Goal: Entertainment & Leisure: Consume media (video, audio)

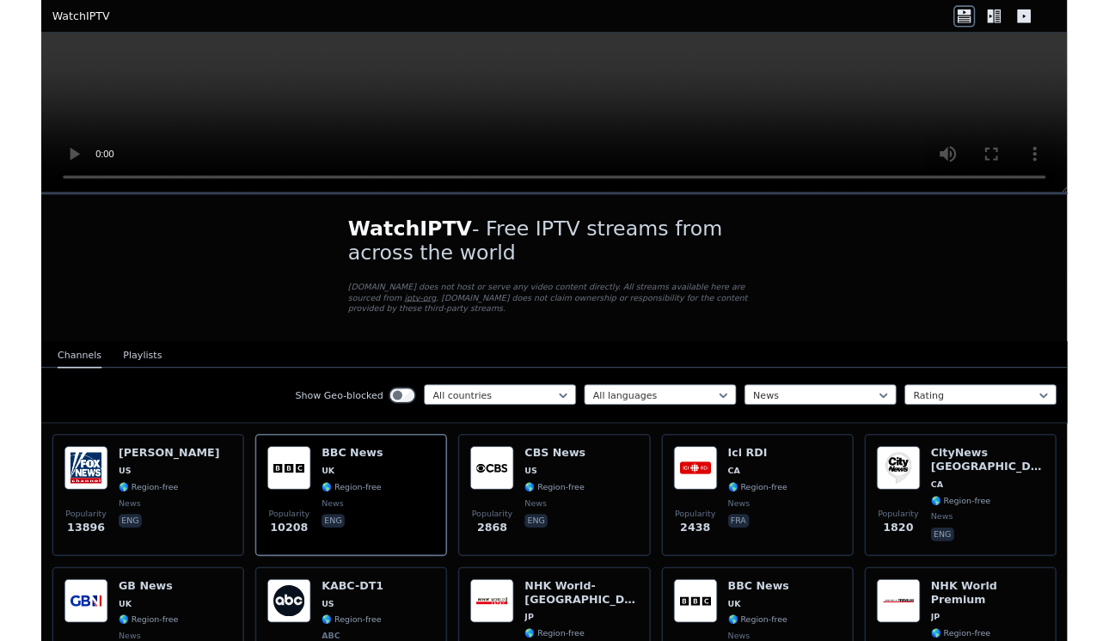
scroll to position [132, 0]
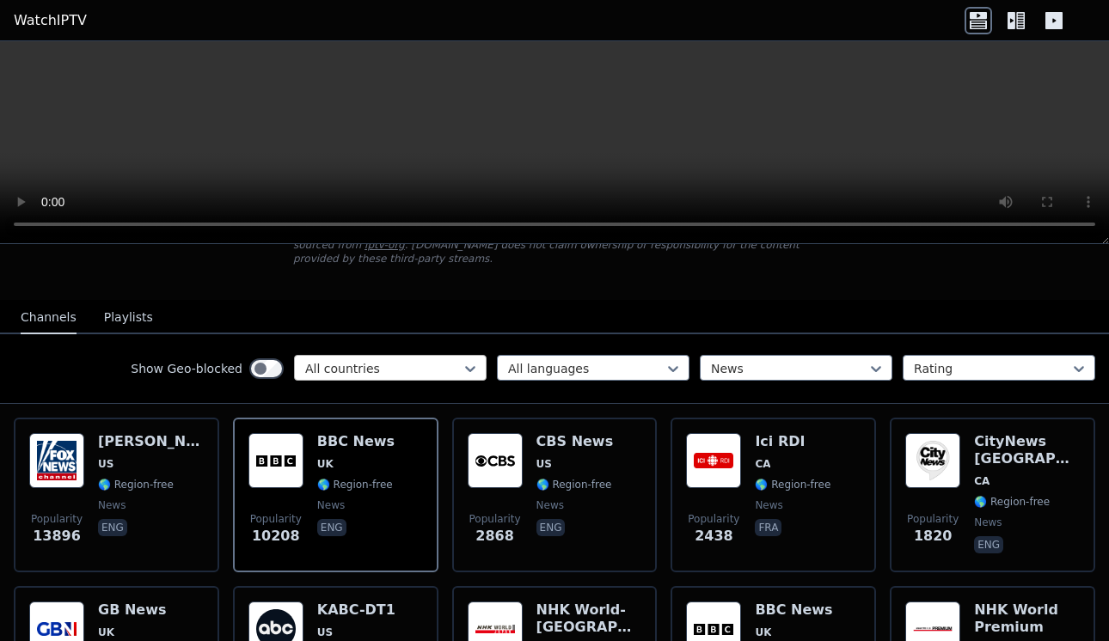
click at [378, 367] on div at bounding box center [383, 368] width 156 height 17
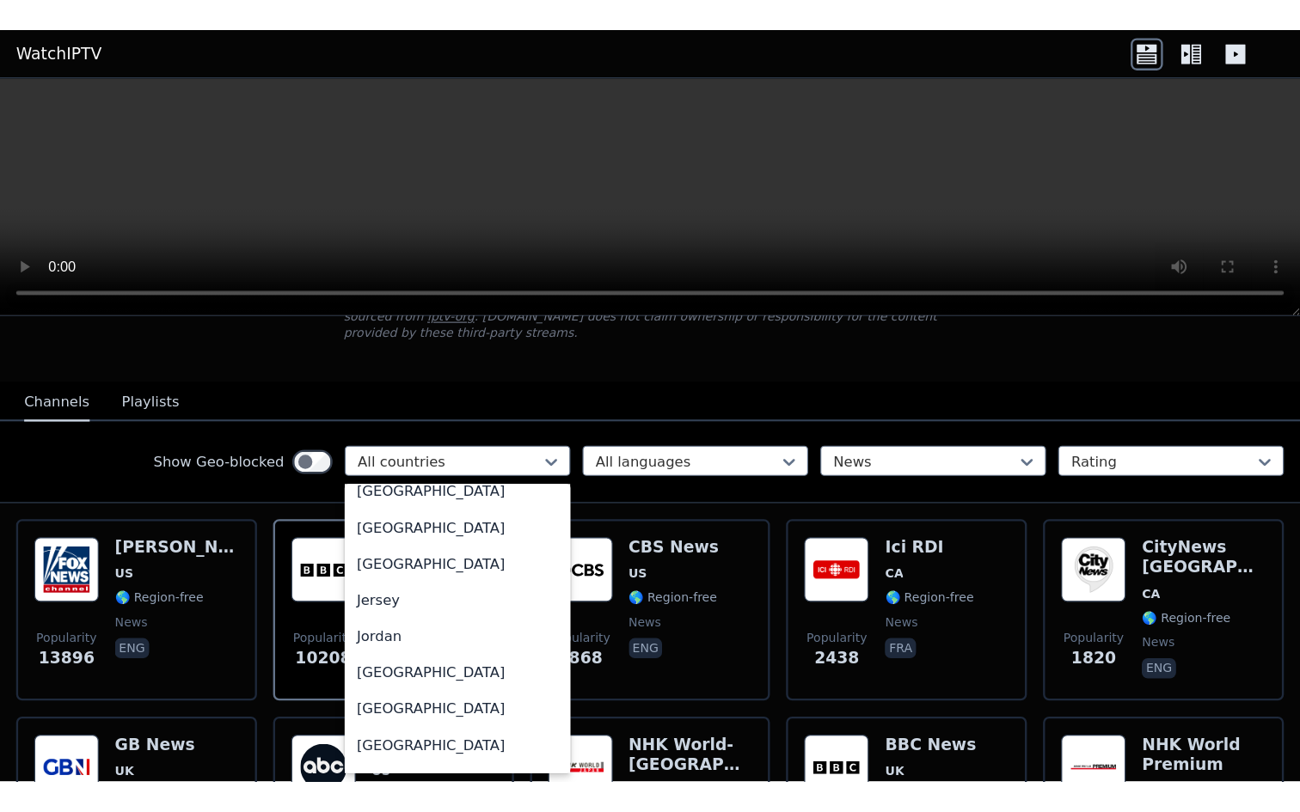
scroll to position [2892, 0]
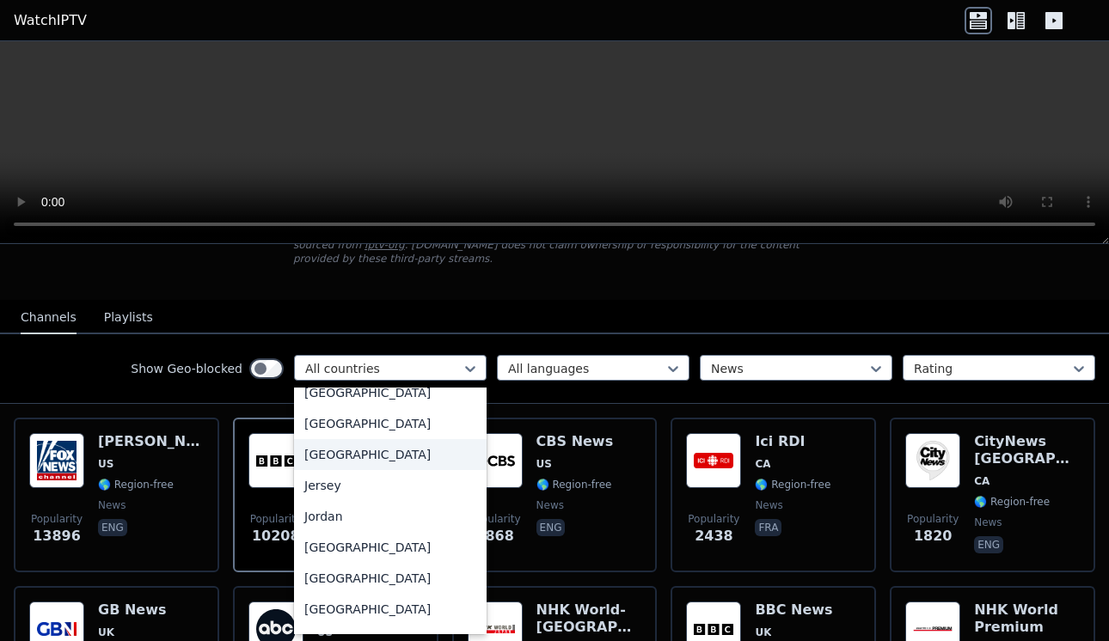
click at [335, 470] on div "[GEOGRAPHIC_DATA]" at bounding box center [390, 454] width 193 height 31
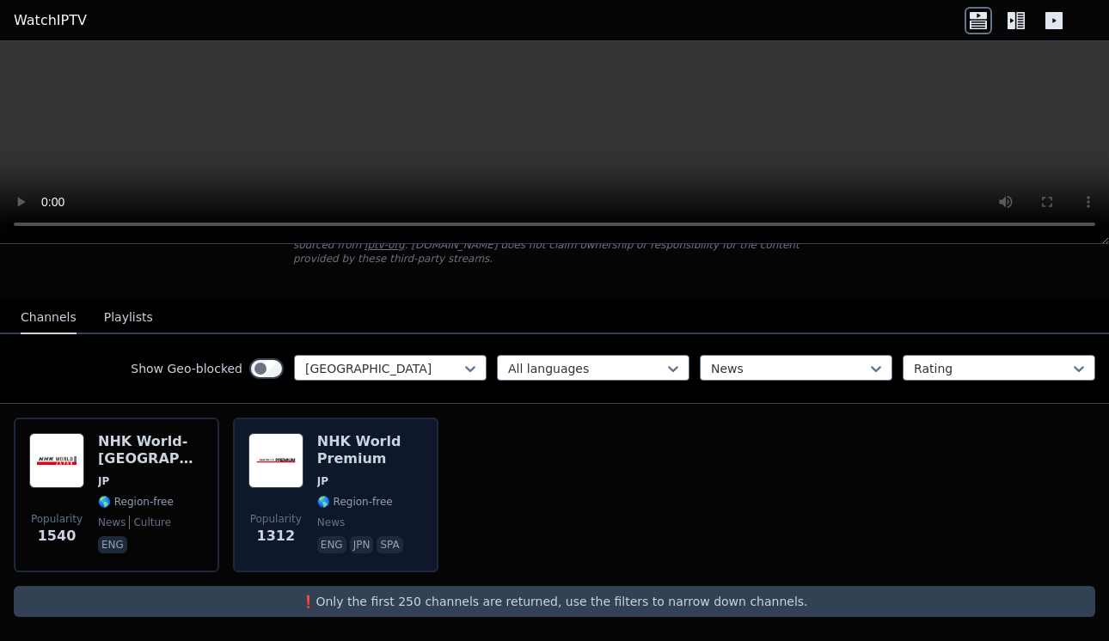
click at [296, 462] on img at bounding box center [275, 460] width 55 height 55
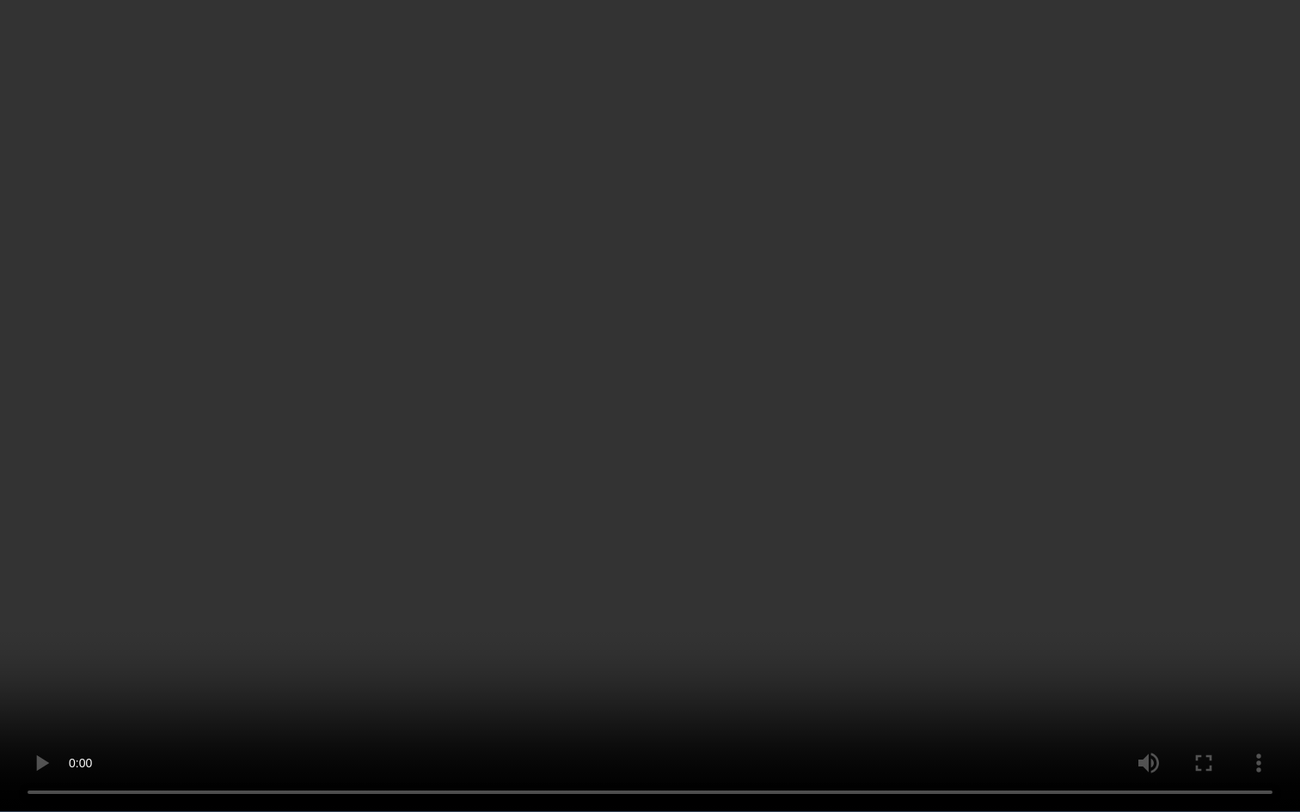
click at [286, 335] on video at bounding box center [650, 406] width 1300 height 812
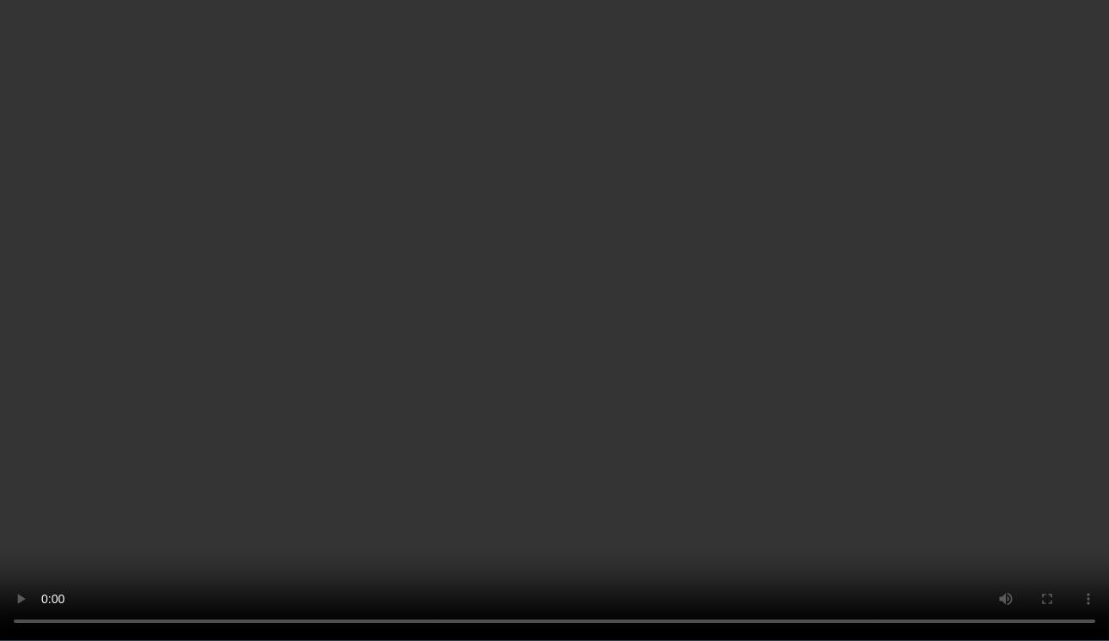
scroll to position [52, 0]
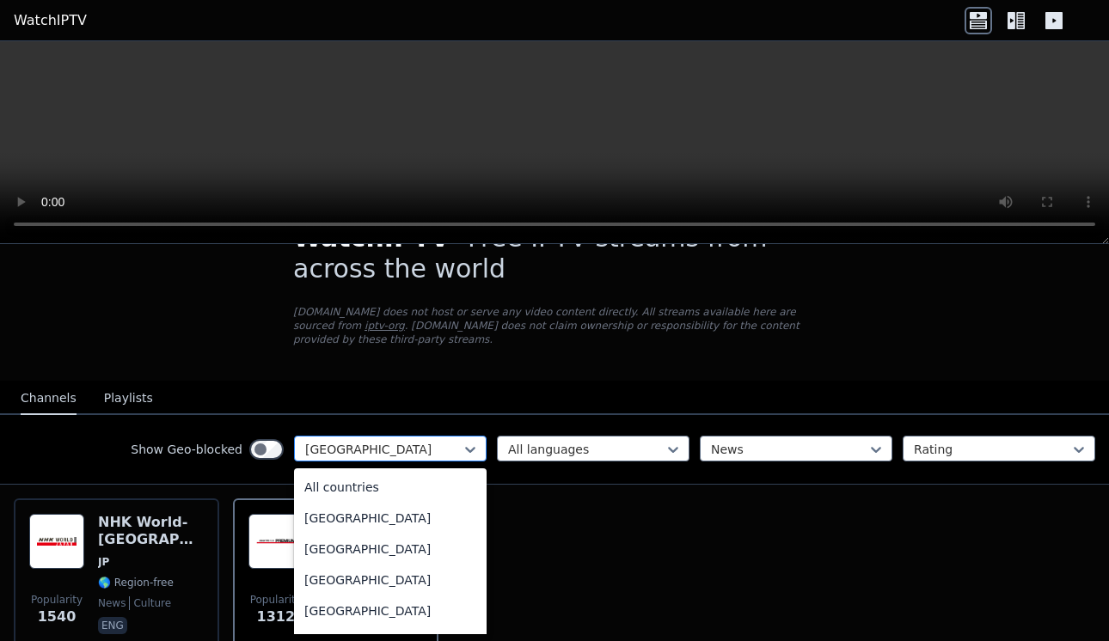
click at [417, 456] on div at bounding box center [383, 449] width 156 height 17
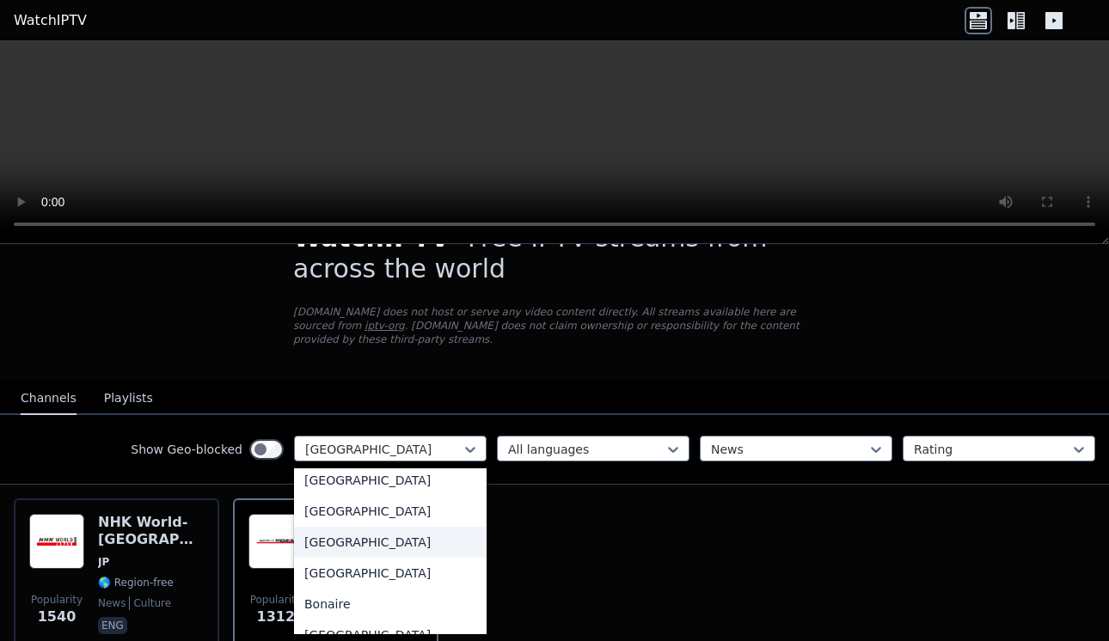
scroll to position [0, 0]
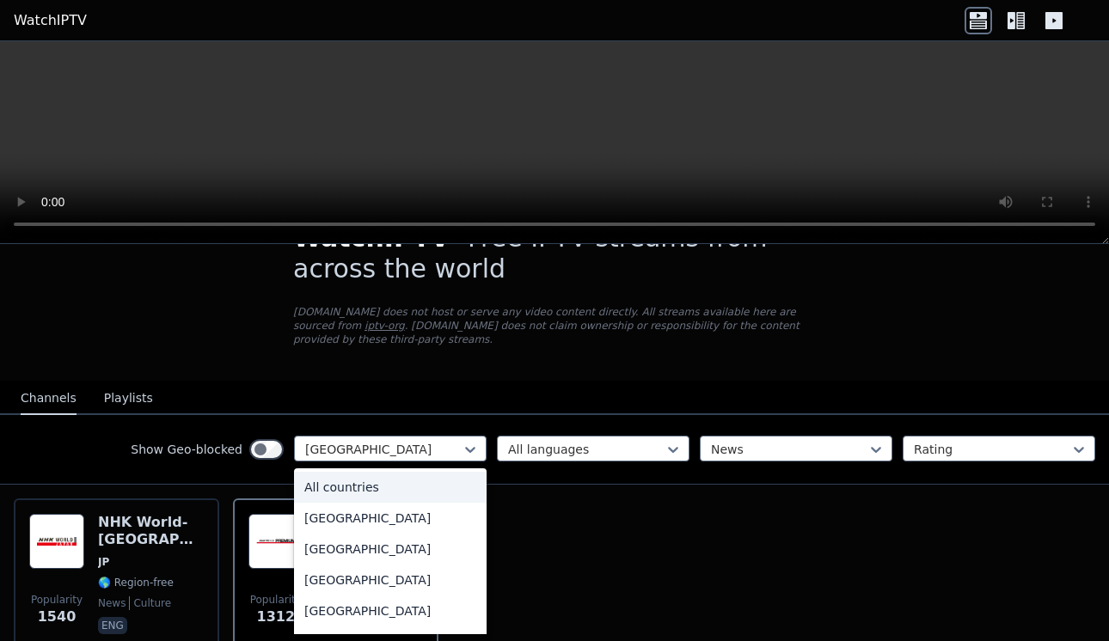
click at [378, 485] on div "All countries" at bounding box center [390, 487] width 193 height 31
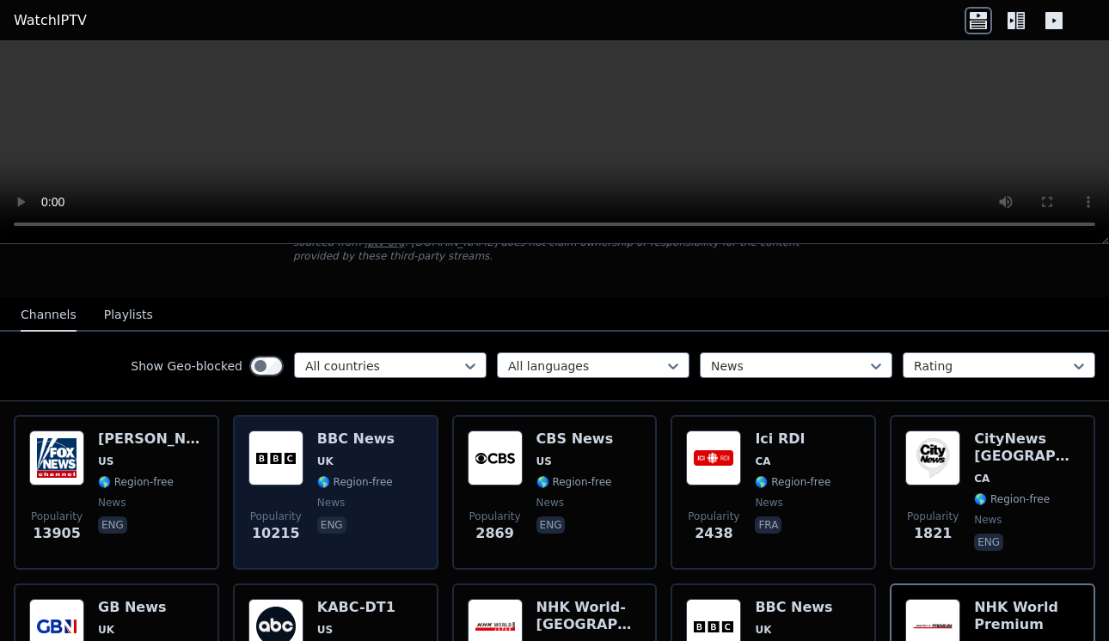
scroll to position [140, 0]
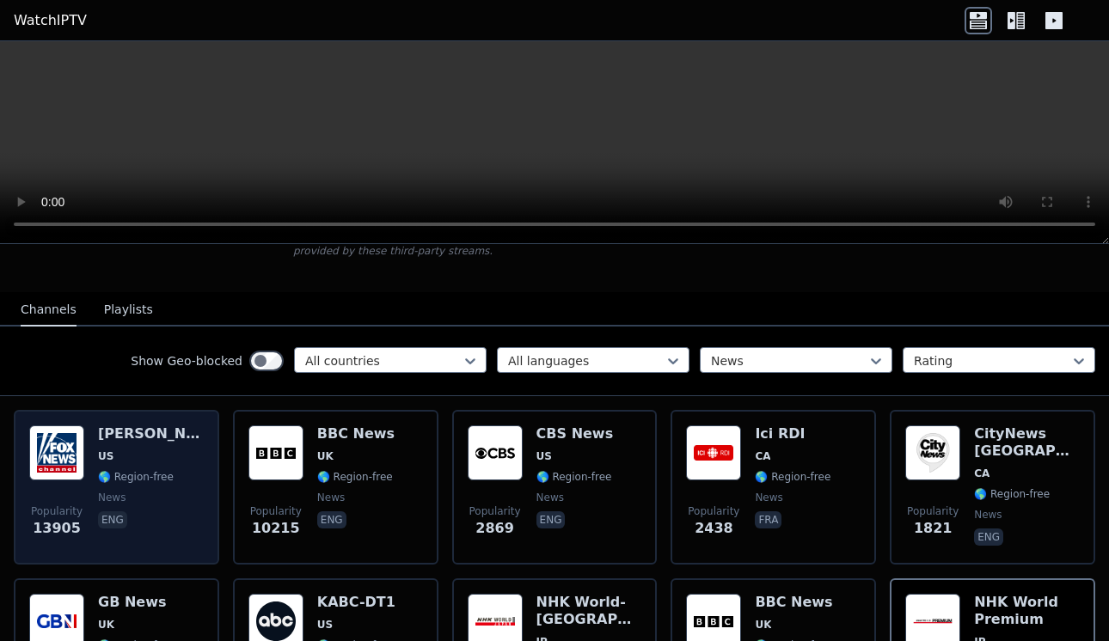
click at [111, 443] on h6 "[PERSON_NAME]" at bounding box center [151, 433] width 106 height 17
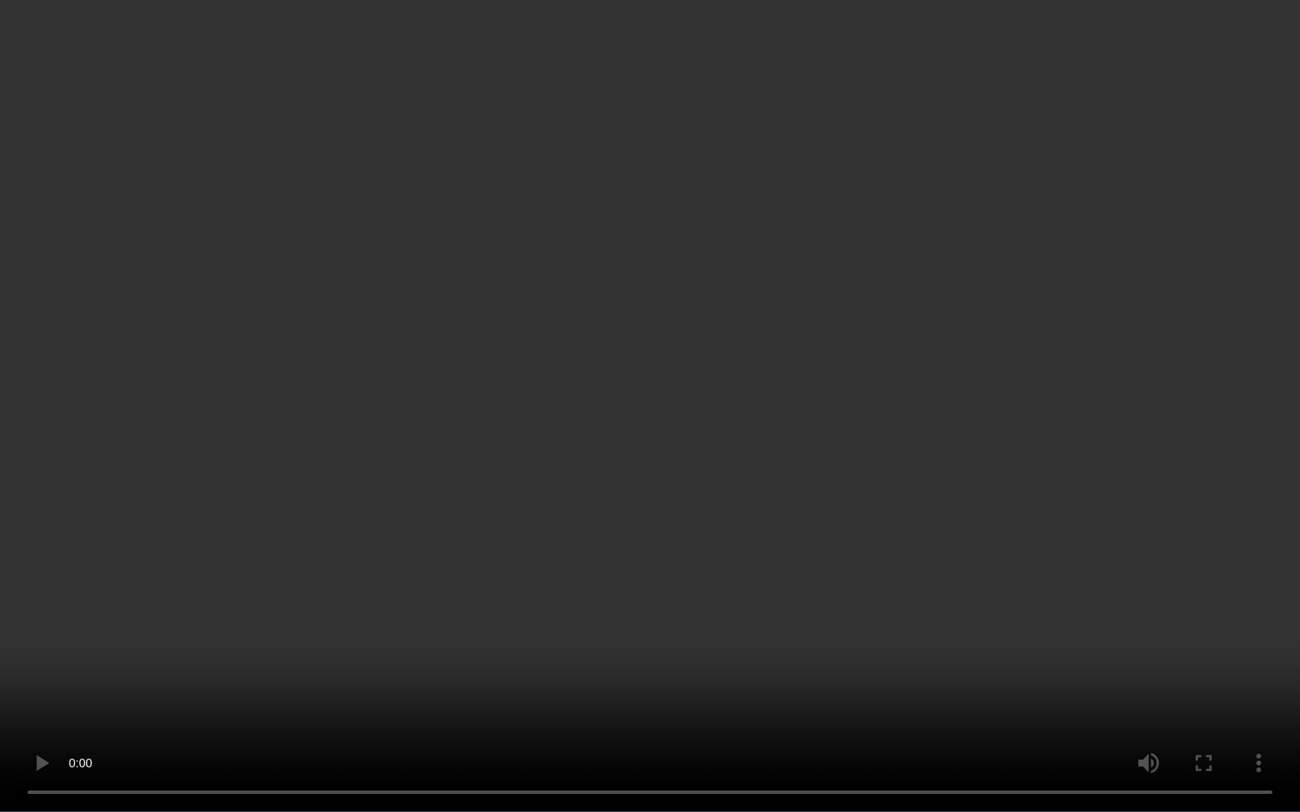
click at [465, 326] on video at bounding box center [650, 406] width 1300 height 812
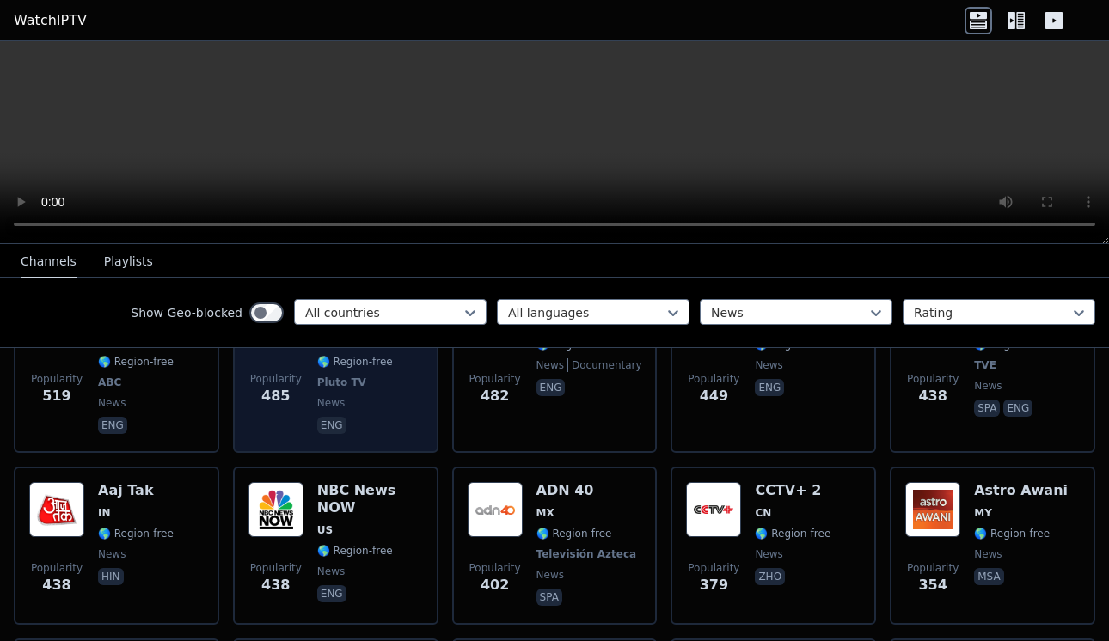
scroll to position [1221, 0]
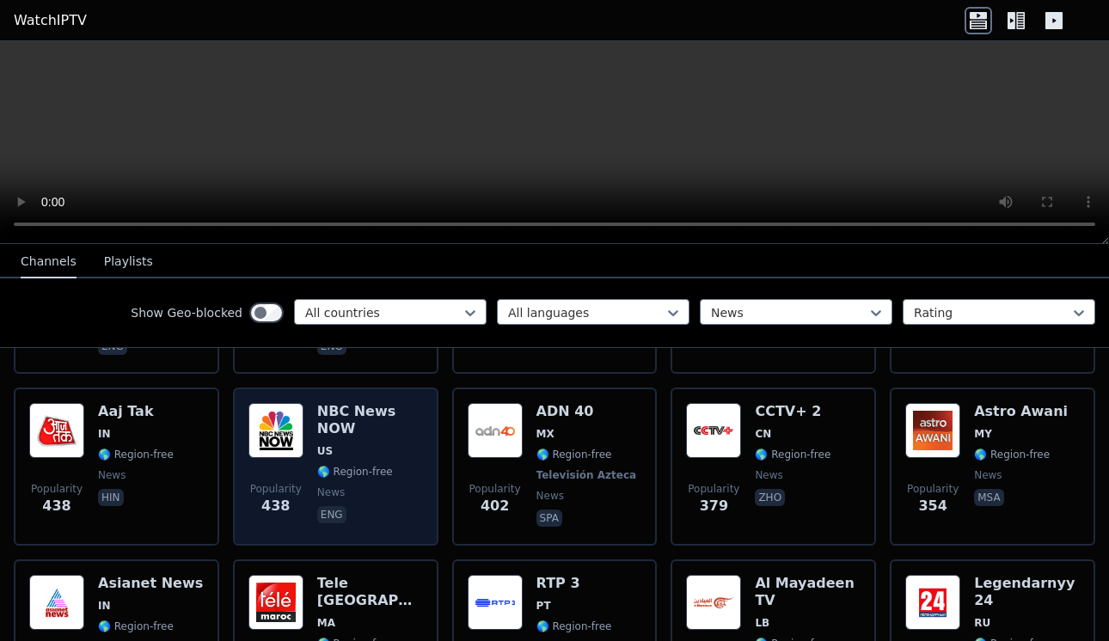
click at [317, 439] on div "NBC News NOW US 🌎 Region-free news eng" at bounding box center [370, 466] width 106 height 127
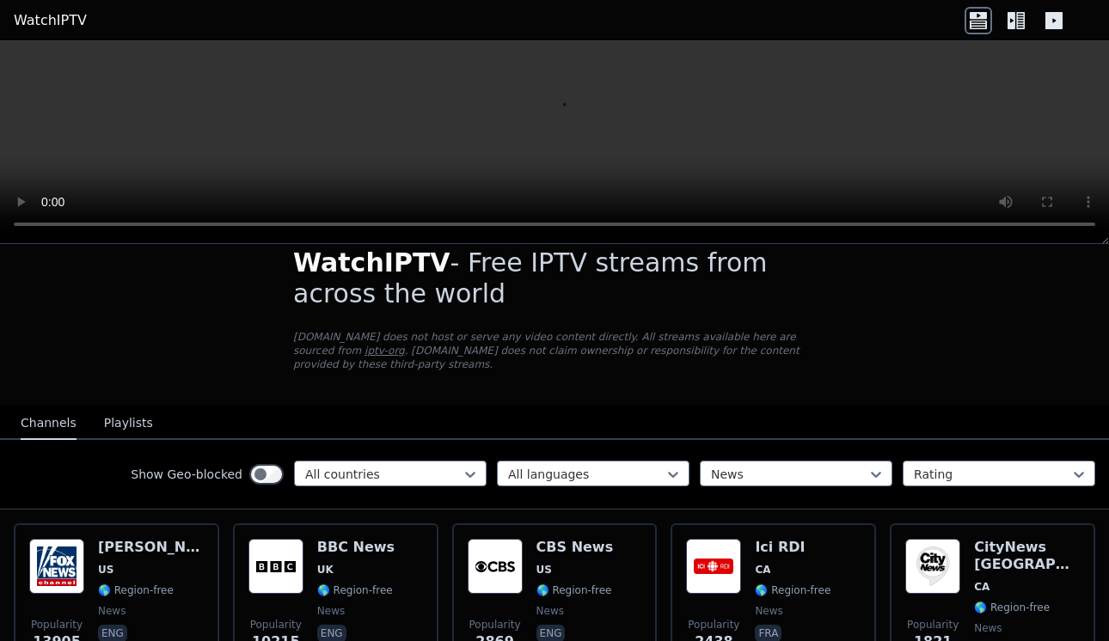
scroll to position [0, 0]
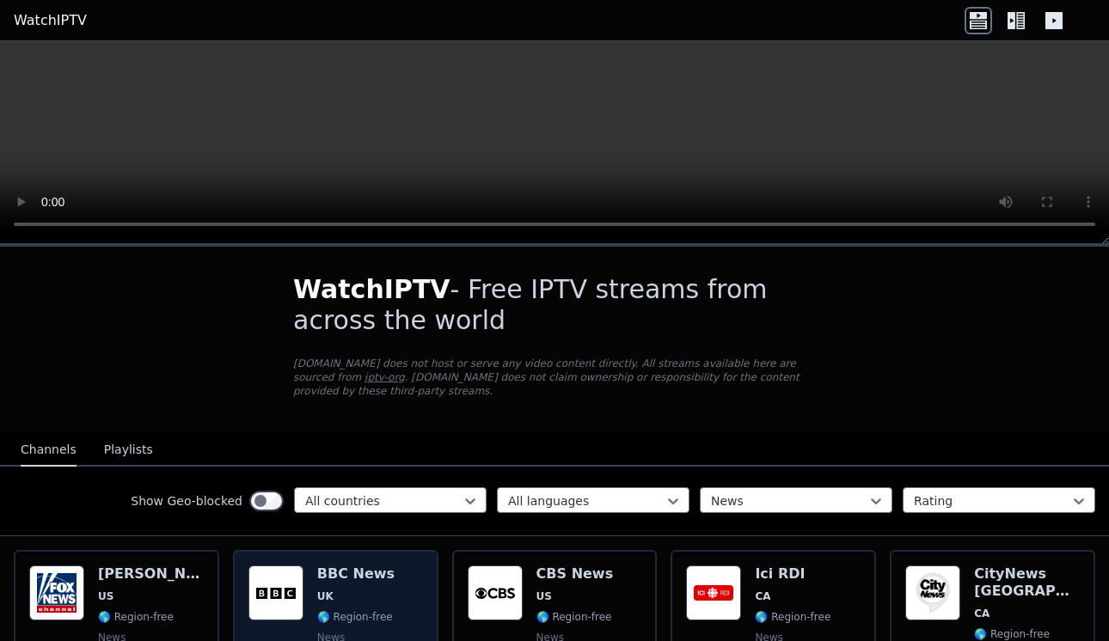
click at [345, 591] on span "UK" at bounding box center [355, 597] width 77 height 14
